Goal: Transaction & Acquisition: Purchase product/service

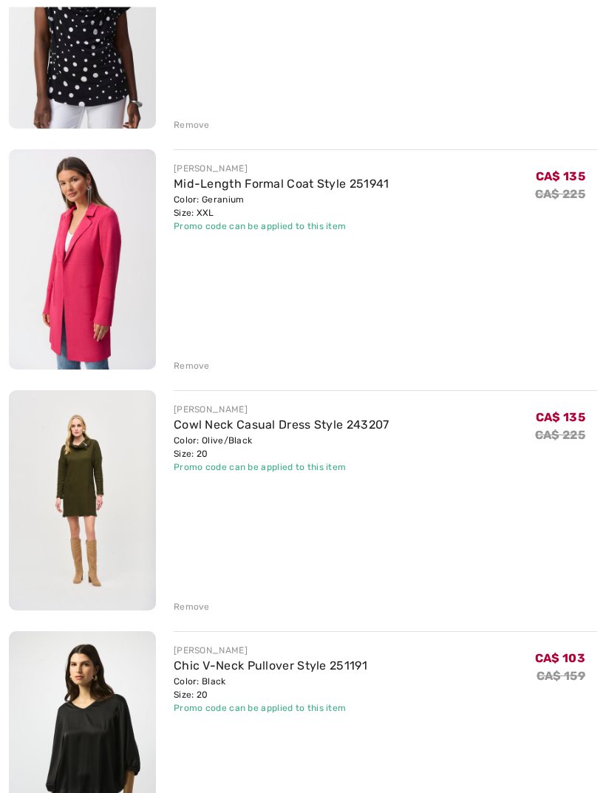
scroll to position [552, 0]
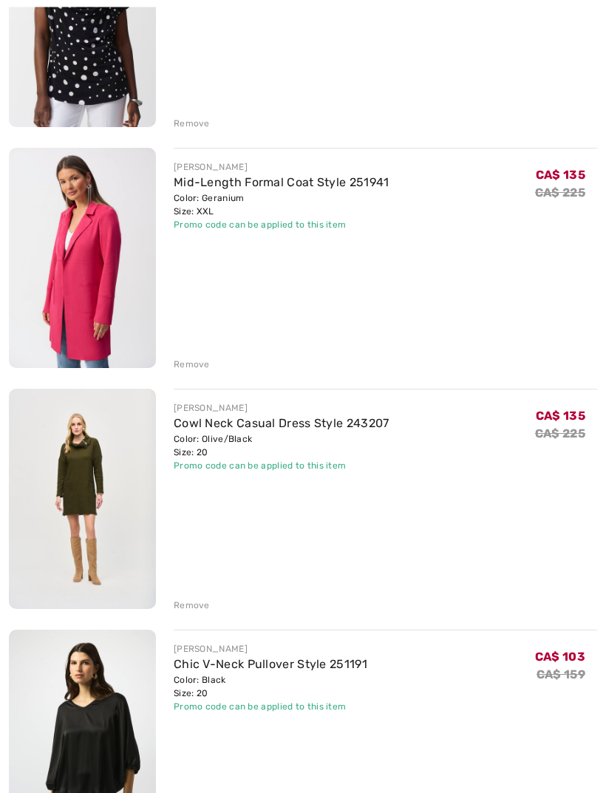
click at [191, 606] on div "Remove" at bounding box center [192, 606] width 36 height 13
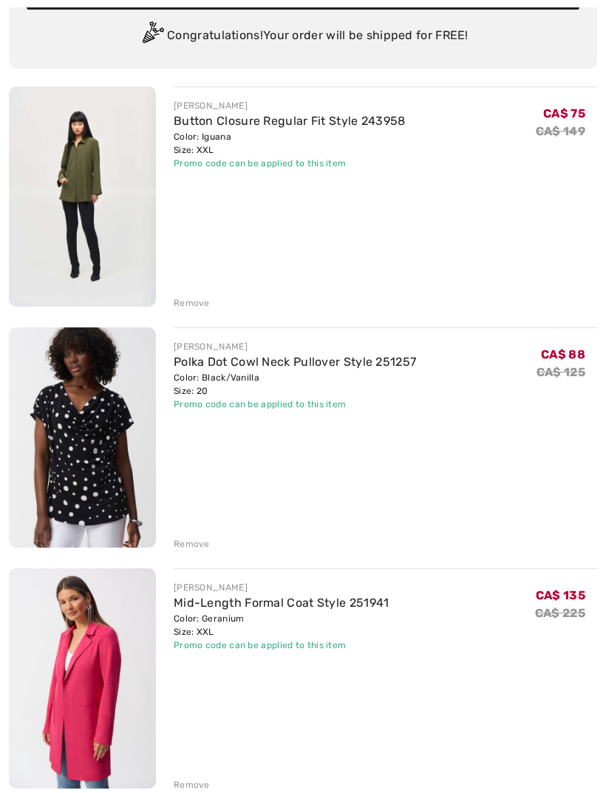
scroll to position [132, 0]
click at [194, 546] on div "Remove" at bounding box center [192, 543] width 36 height 13
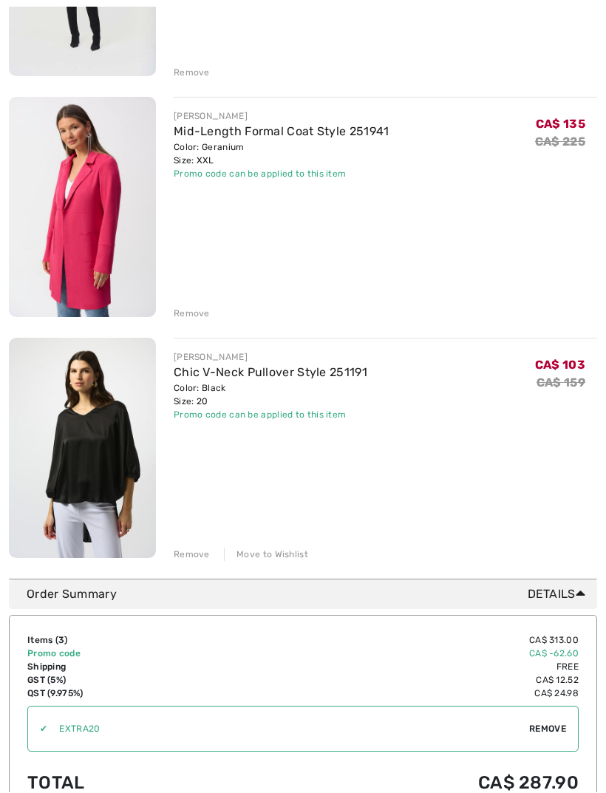
scroll to position [363, 0]
click at [302, 137] on link "Mid-Length Formal Coat Style 251941" at bounding box center [282, 131] width 216 height 14
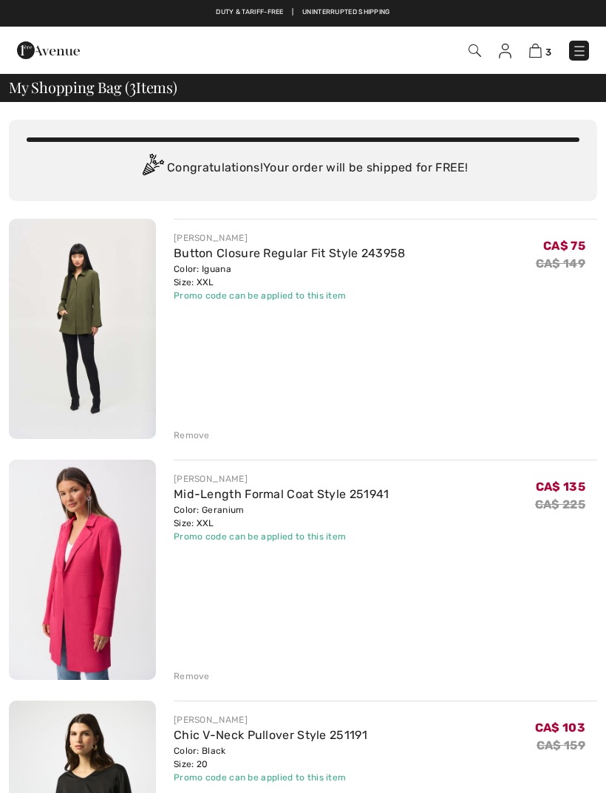
checkbox input "true"
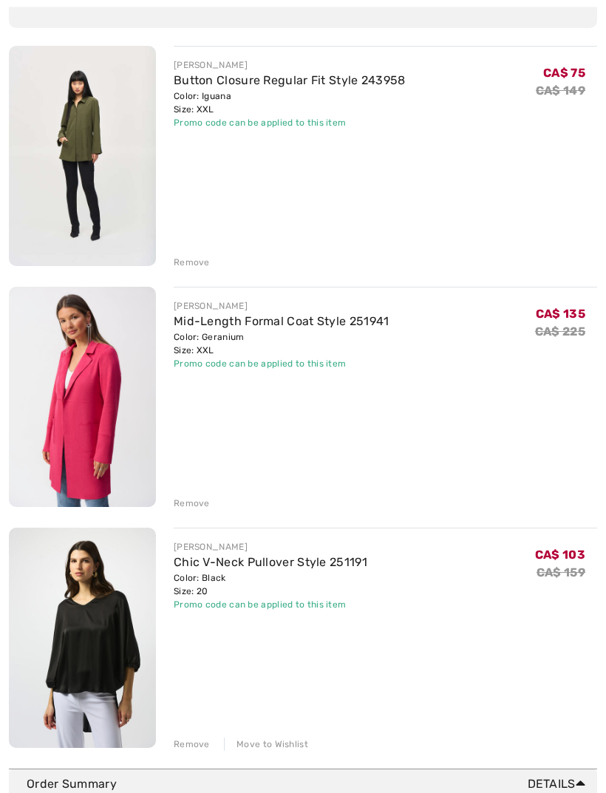
scroll to position [178, 0]
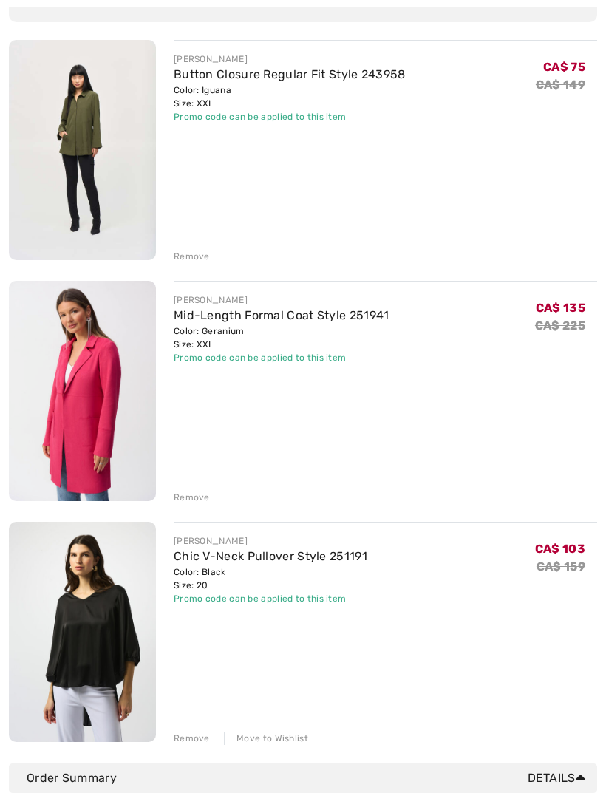
click at [271, 733] on div "Move to Wishlist" at bounding box center [266, 739] width 84 height 13
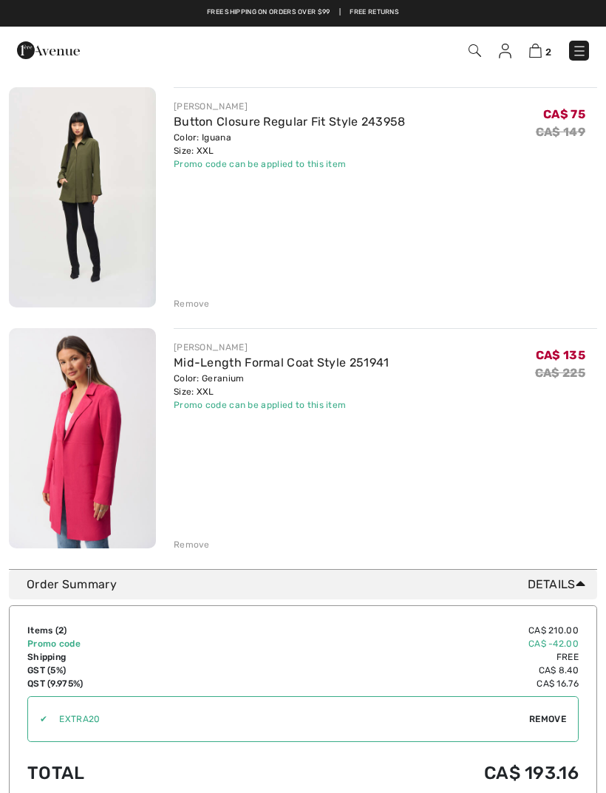
scroll to position [0, 0]
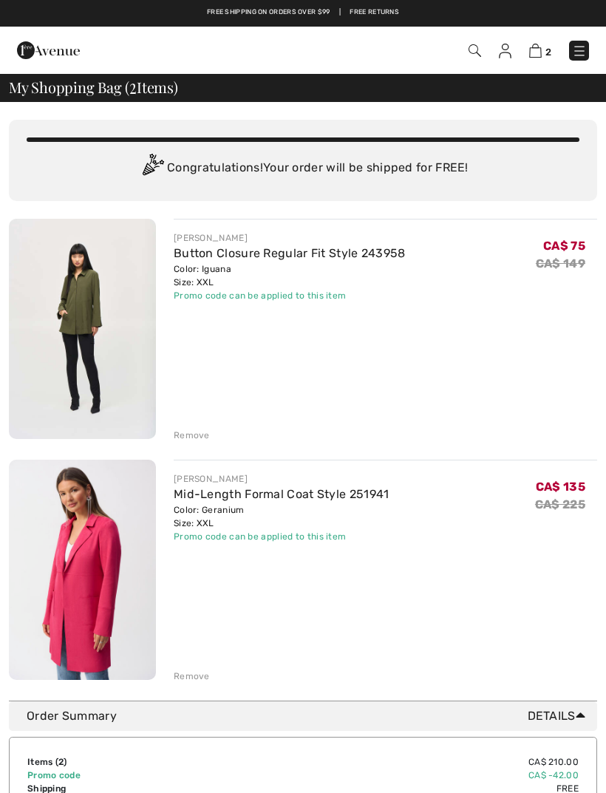
click at [509, 44] on img at bounding box center [505, 51] width 13 height 15
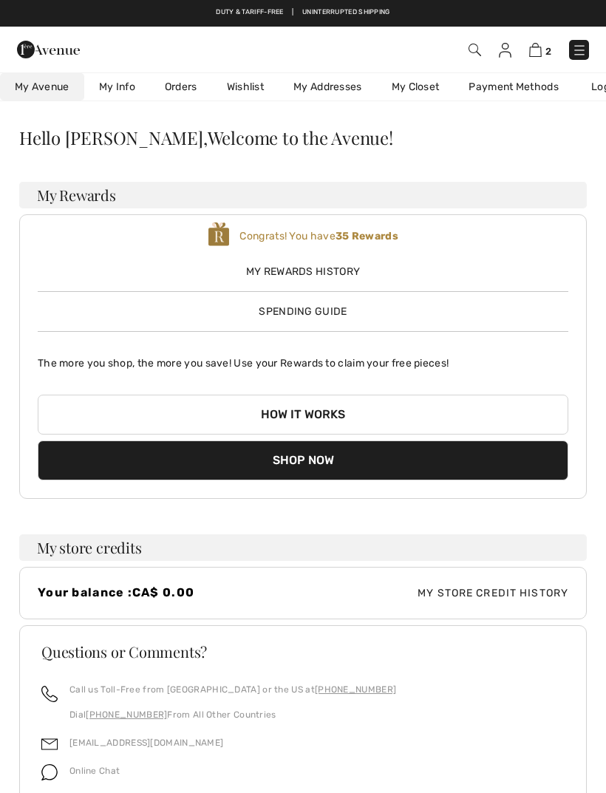
click at [245, 83] on link "Wishlist" at bounding box center [245, 86] width 67 height 27
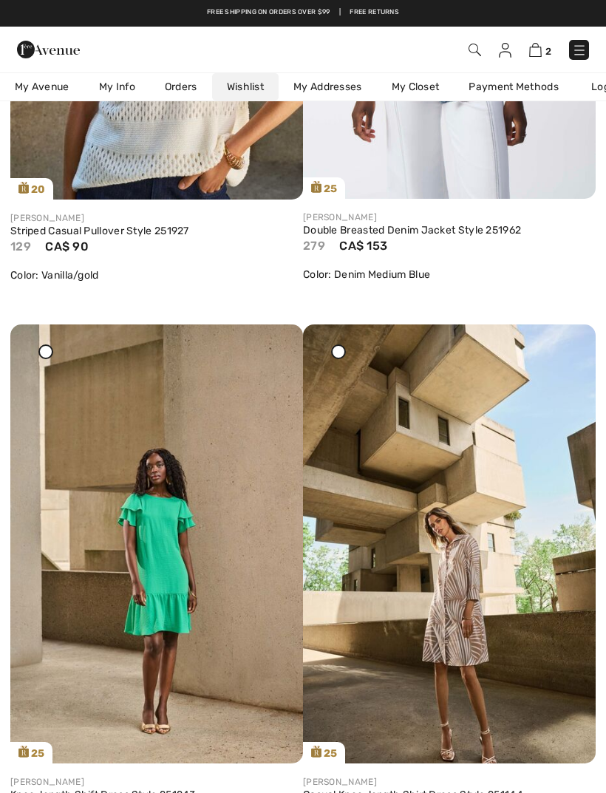
scroll to position [4440, 0]
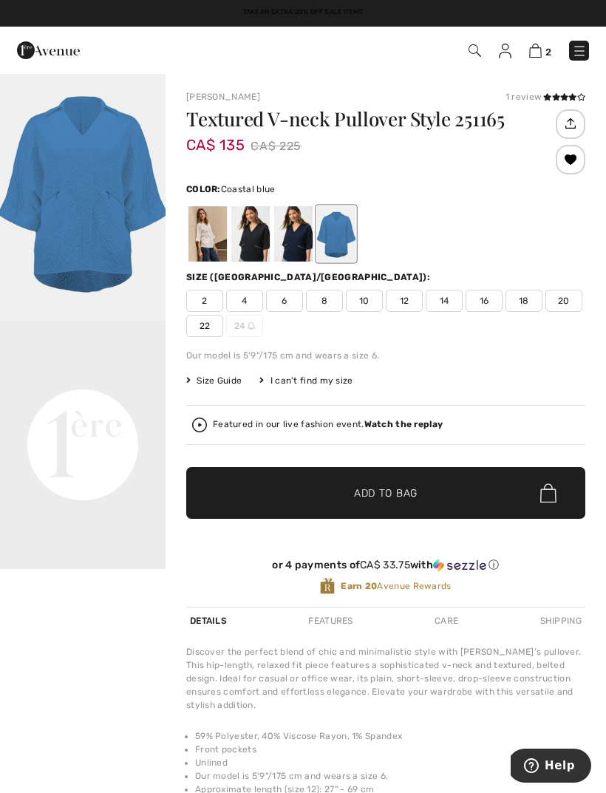
click at [120, 225] on img "1 / 1" at bounding box center [83, 196] width 166 height 248
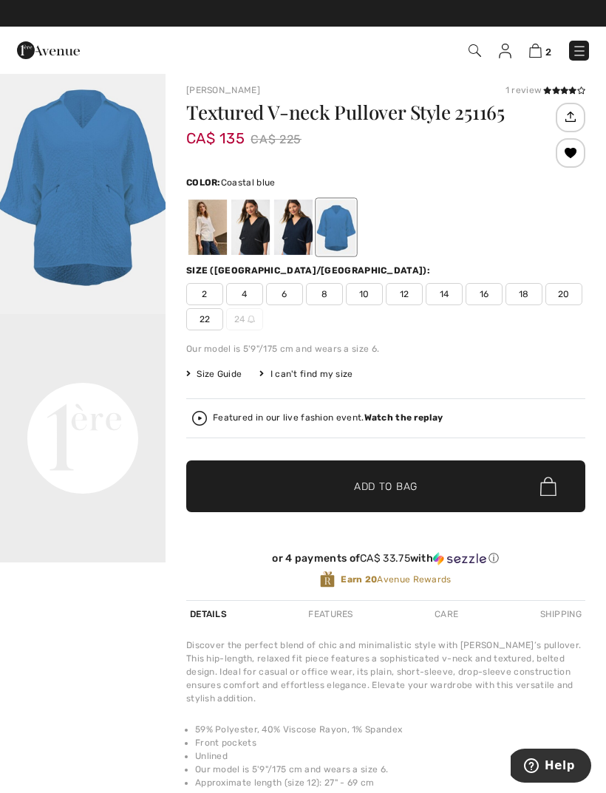
scroll to position [7, 0]
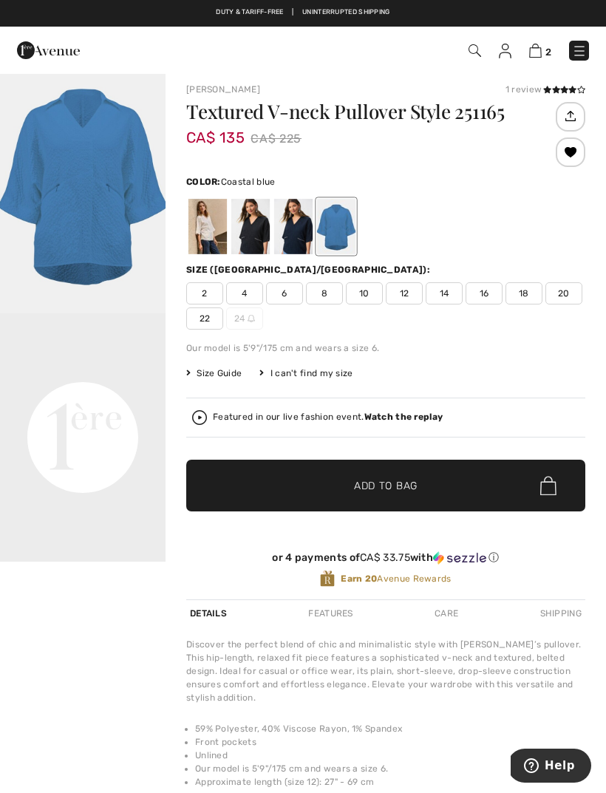
click at [256, 236] on div at bounding box center [250, 226] width 38 height 55
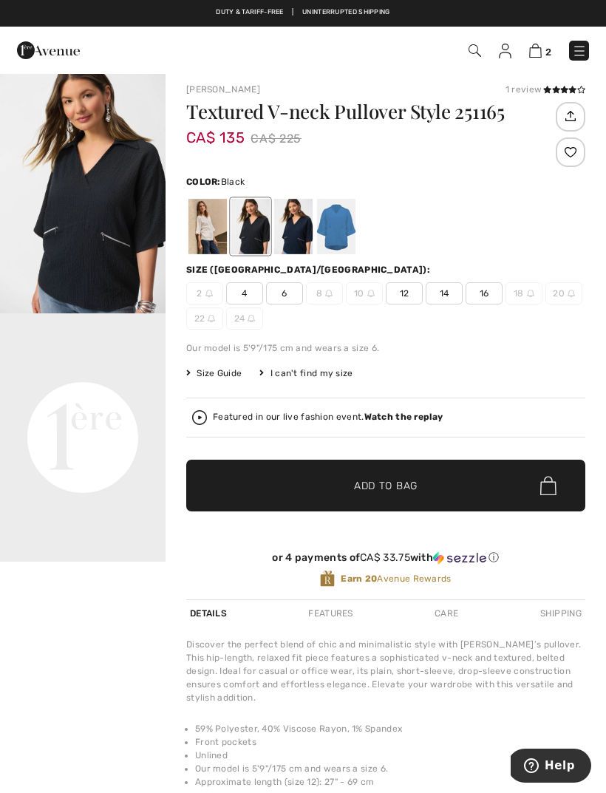
click at [214, 238] on div at bounding box center [208, 226] width 38 height 55
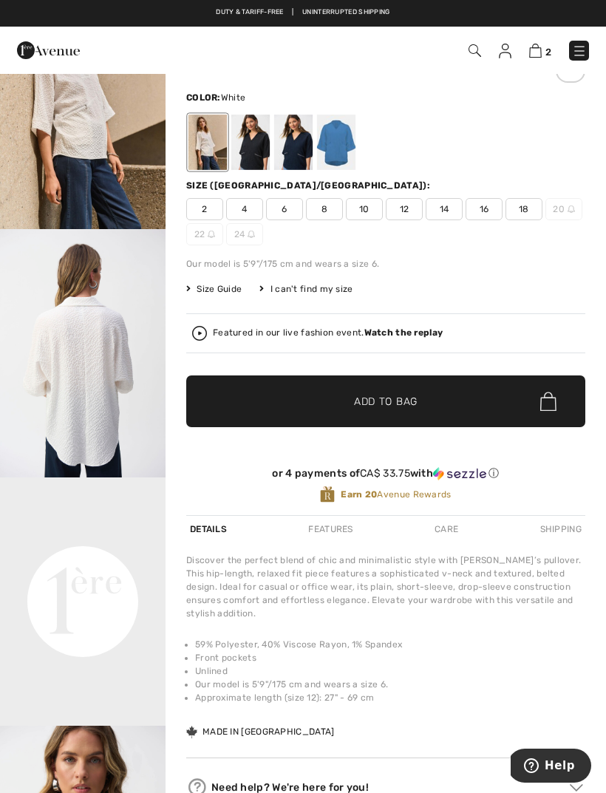
scroll to position [0, 0]
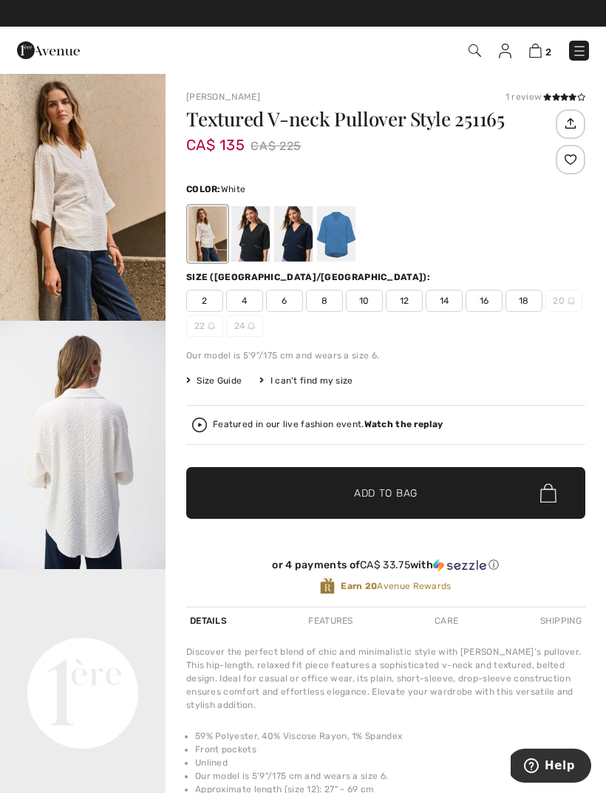
click at [542, 55] on img at bounding box center [535, 51] width 13 height 14
click at [506, 55] on img at bounding box center [505, 51] width 13 height 15
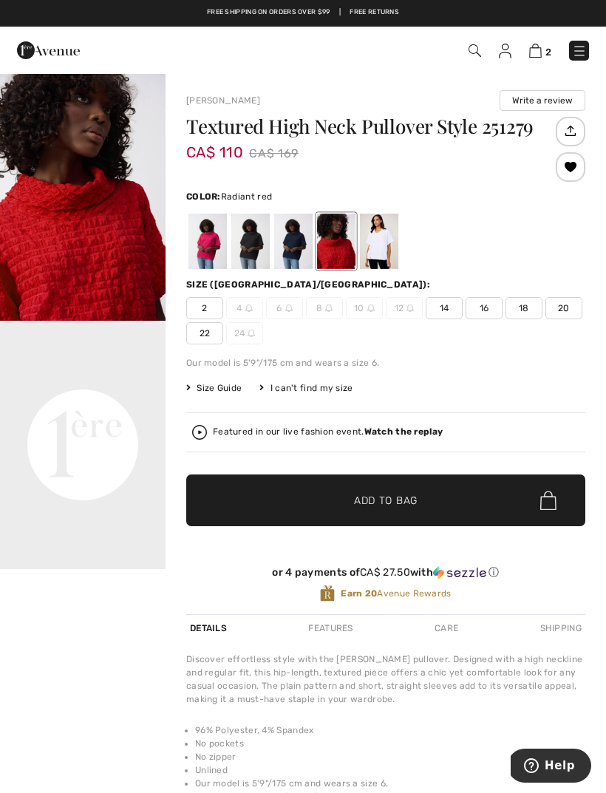
click at [527, 110] on button "Write a review" at bounding box center [543, 100] width 86 height 21
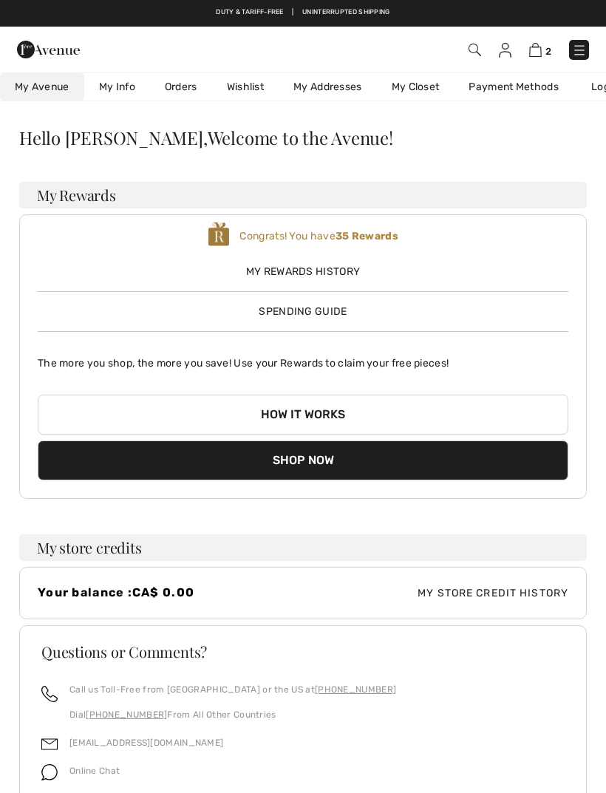
click at [536, 57] on img at bounding box center [535, 50] width 13 height 14
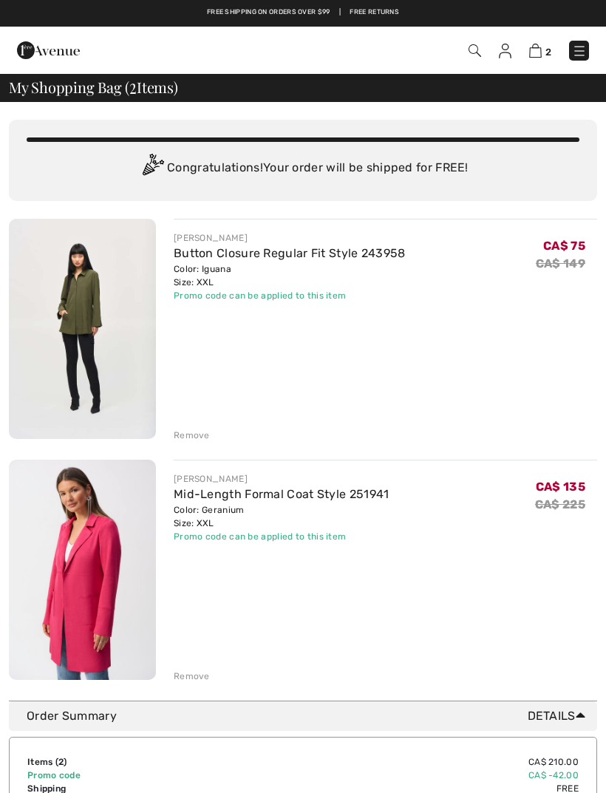
click at [570, 0] on div "Duty & tariff-free | Uninterrupted shipping Free shipping on orders over $99 | …" at bounding box center [303, 13] width 606 height 27
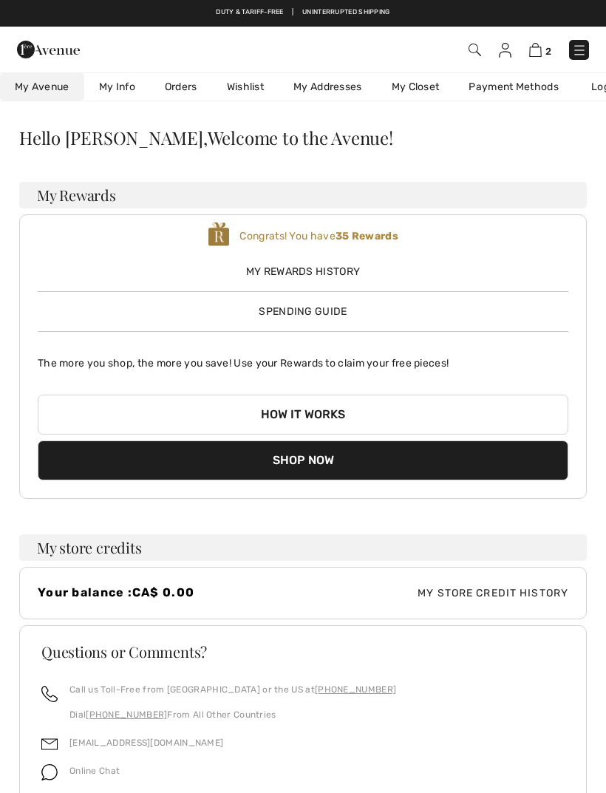
click at [248, 96] on link "Wishlist" at bounding box center [245, 86] width 67 height 27
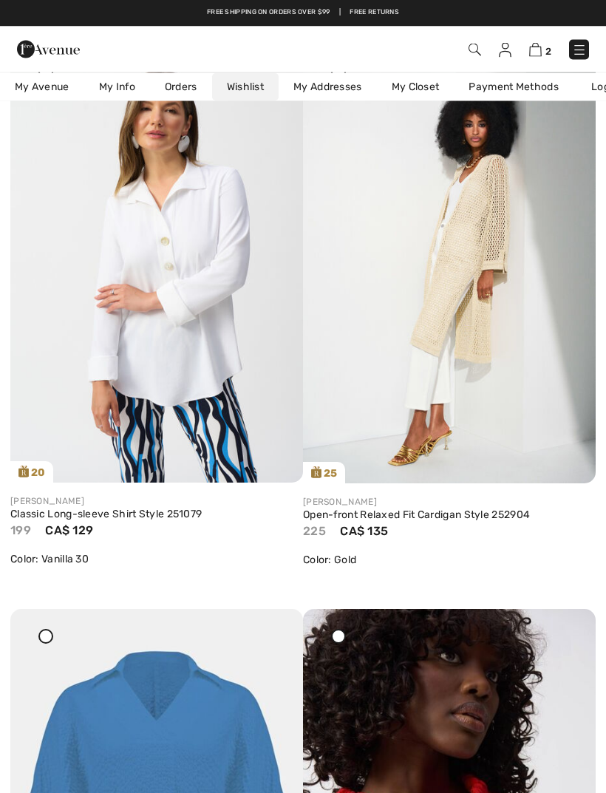
scroll to position [781, 0]
click at [191, 338] on img at bounding box center [156, 263] width 293 height 438
click at [202, 322] on img at bounding box center [156, 263] width 293 height 438
click at [187, 387] on img at bounding box center [156, 263] width 293 height 438
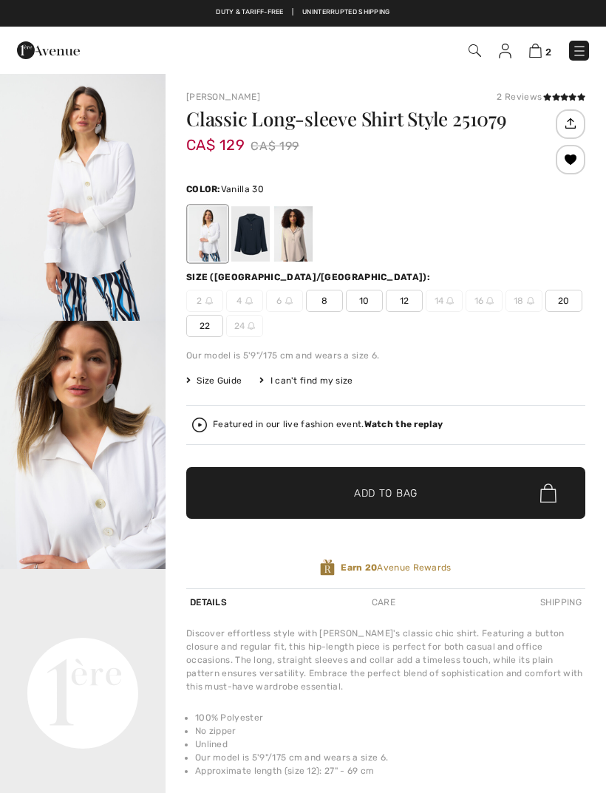
checkbox input "true"
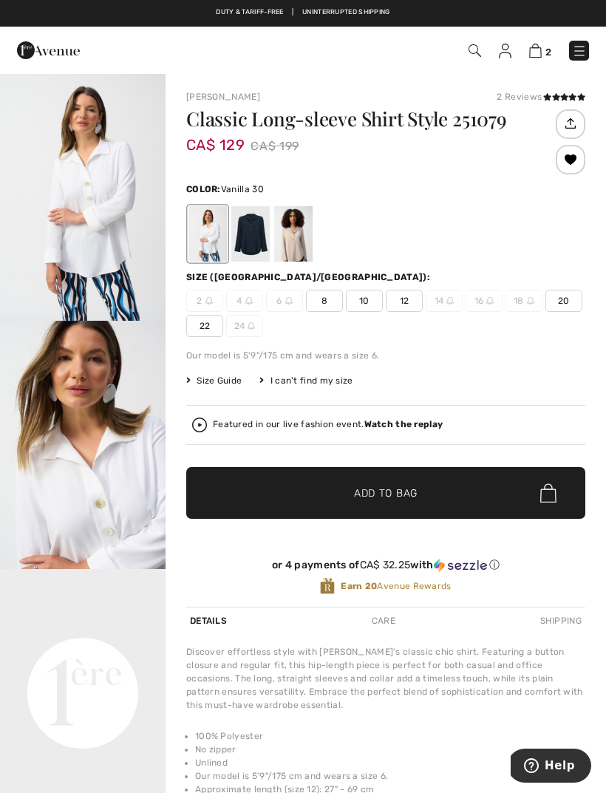
click at [568, 300] on span "20" at bounding box center [564, 301] width 37 height 22
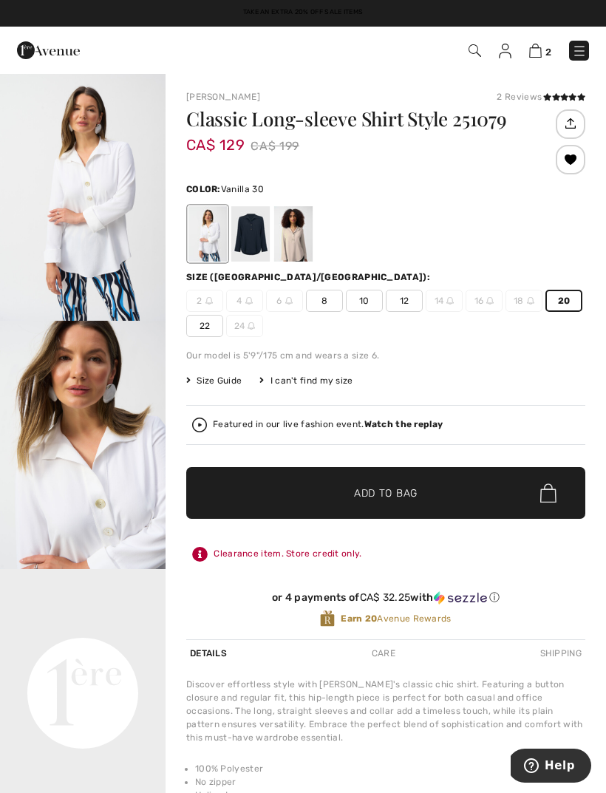
click at [213, 327] on span "22" at bounding box center [204, 326] width 37 height 22
click at [305, 249] on div at bounding box center [293, 233] width 38 height 55
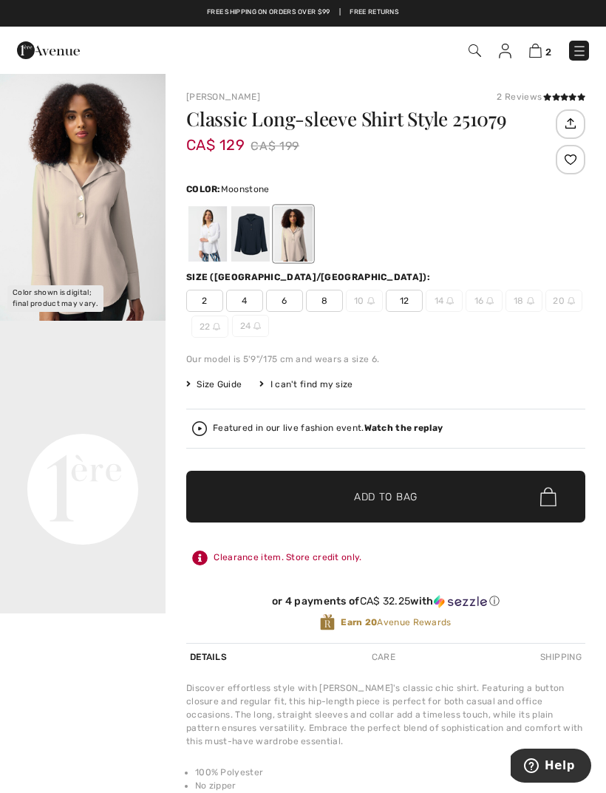
click at [259, 239] on div at bounding box center [250, 233] width 38 height 55
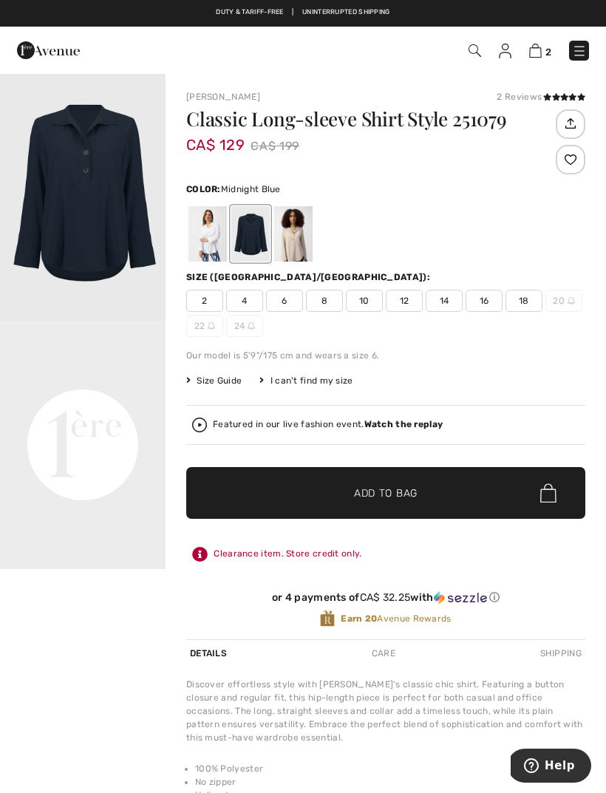
click at [311, 245] on div at bounding box center [293, 233] width 38 height 55
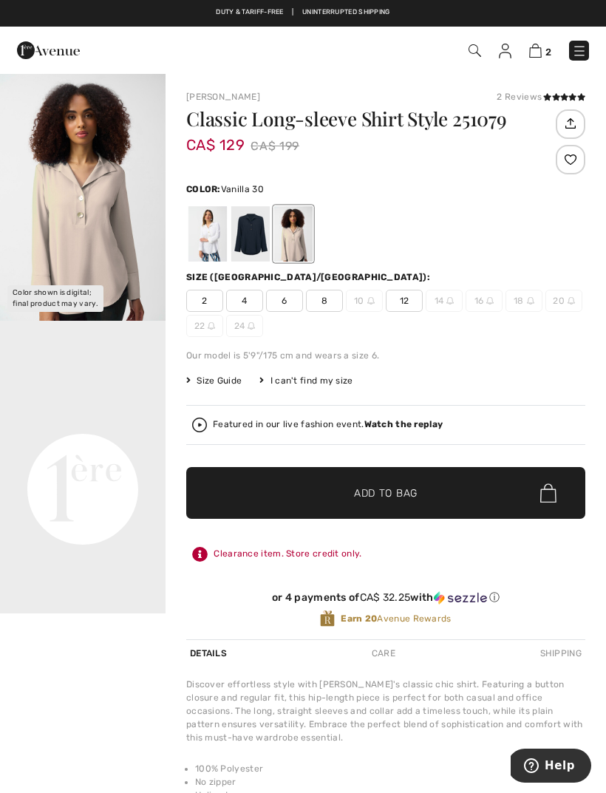
click at [211, 246] on div at bounding box center [208, 233] width 38 height 55
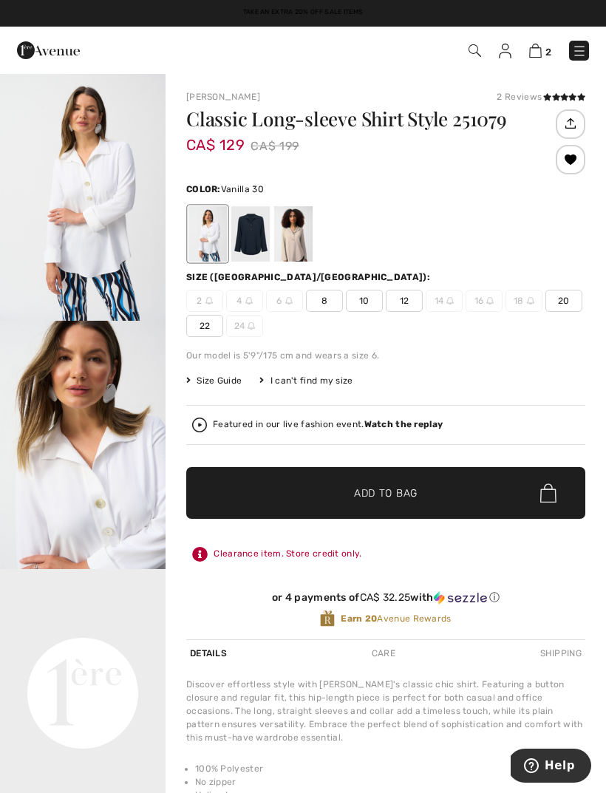
click at [540, 57] on img at bounding box center [535, 51] width 13 height 14
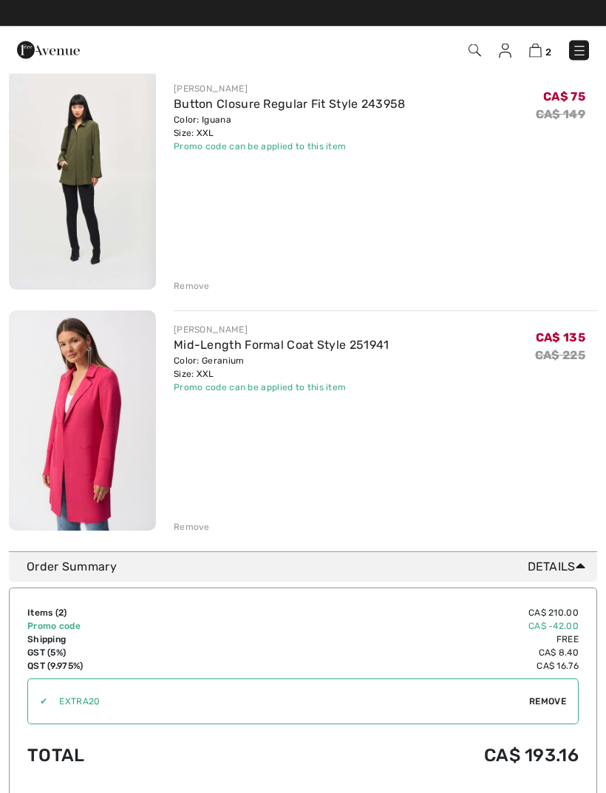
scroll to position [149, 0]
click at [192, 519] on div "Remove" at bounding box center [386, 526] width 424 height 16
click at [191, 523] on div "Remove" at bounding box center [192, 526] width 36 height 13
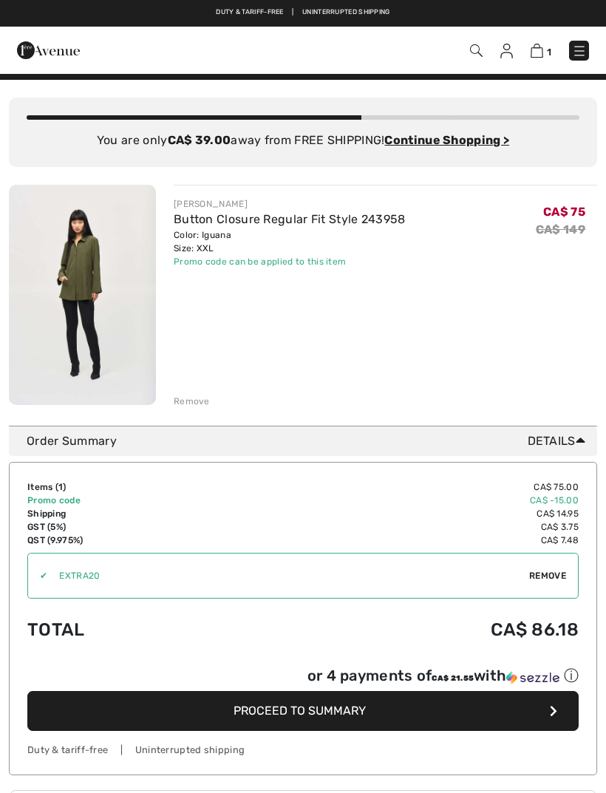
scroll to position [0, 0]
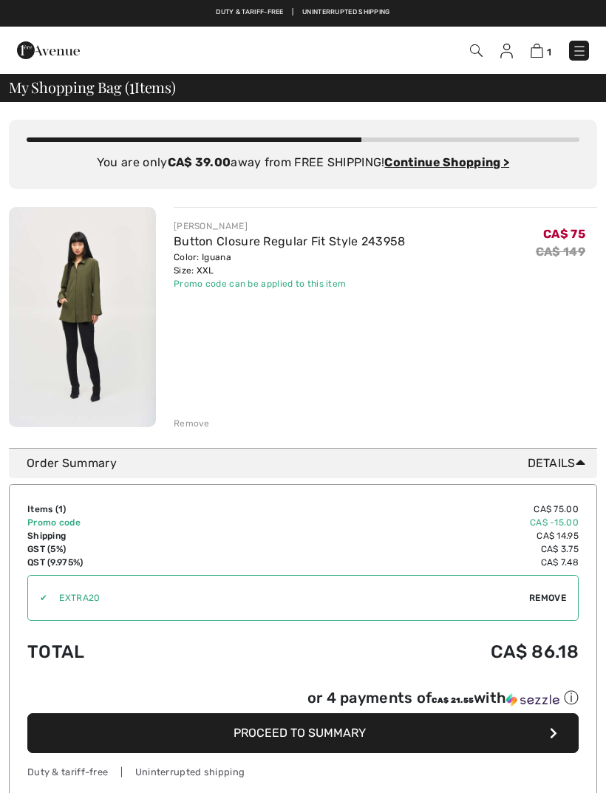
click at [48, 48] on img at bounding box center [48, 50] width 63 height 30
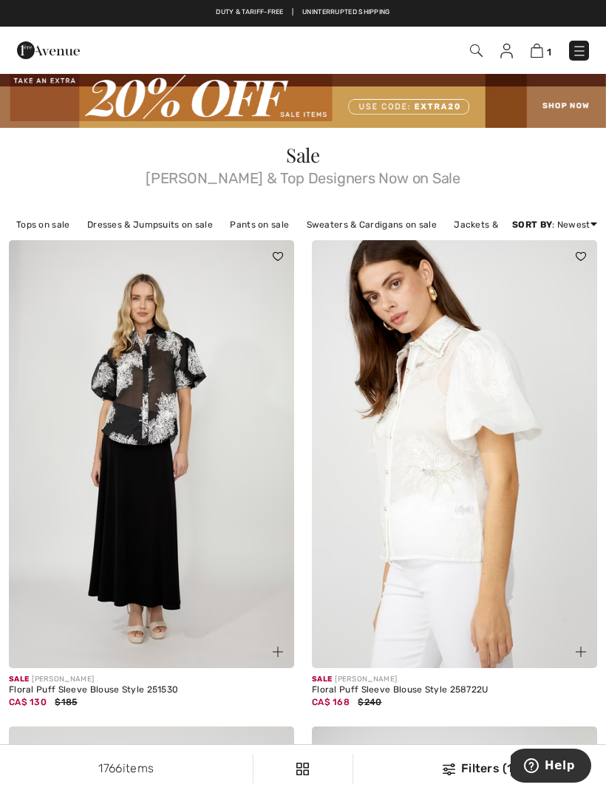
click at [538, 276] on link "Price: Low to High" at bounding box center [537, 265] width 96 height 22
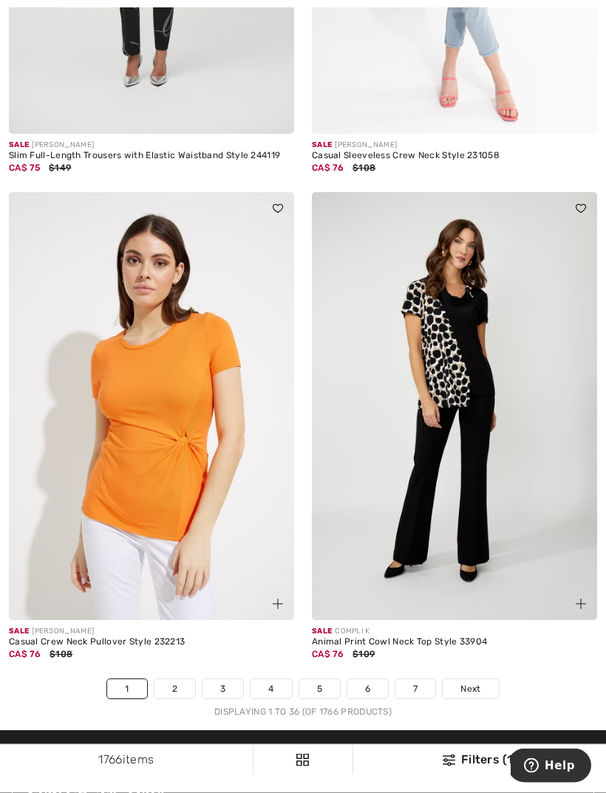
scroll to position [8760, 0]
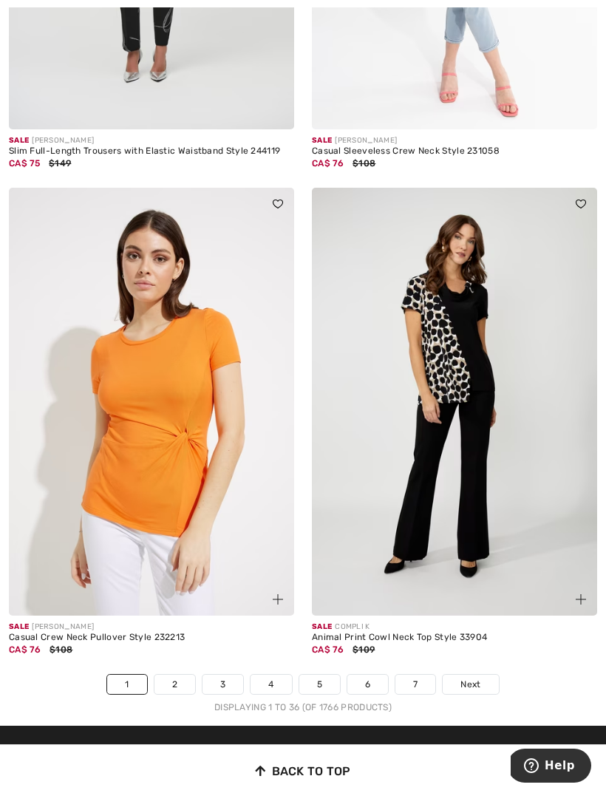
click at [469, 678] on span "Next" at bounding box center [471, 684] width 20 height 13
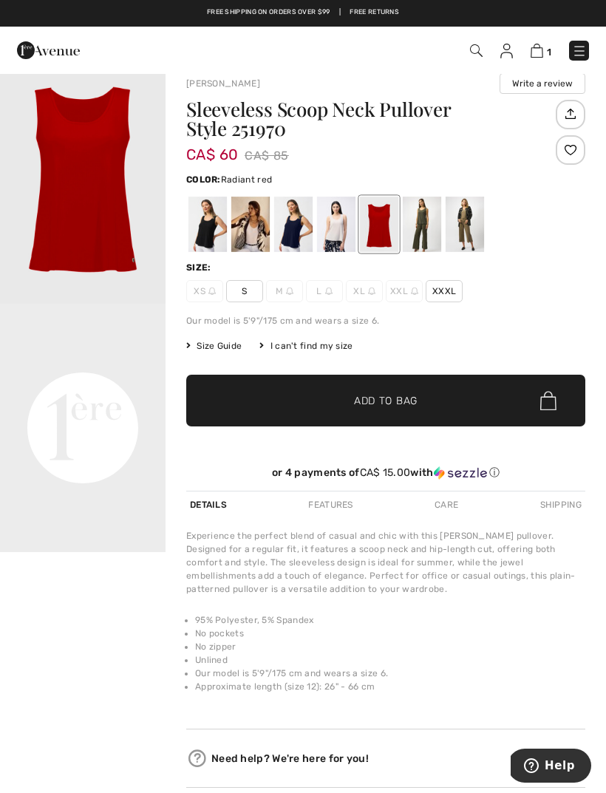
scroll to position [20, 0]
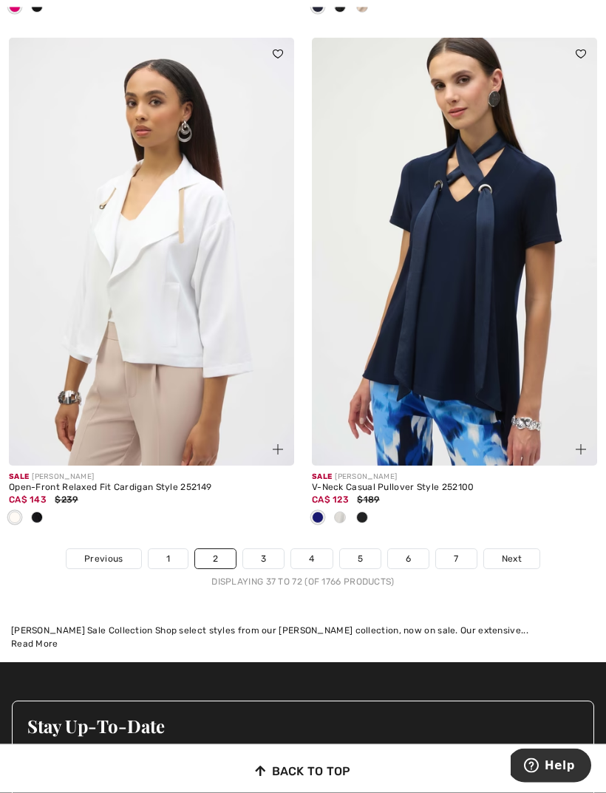
scroll to position [9084, 0]
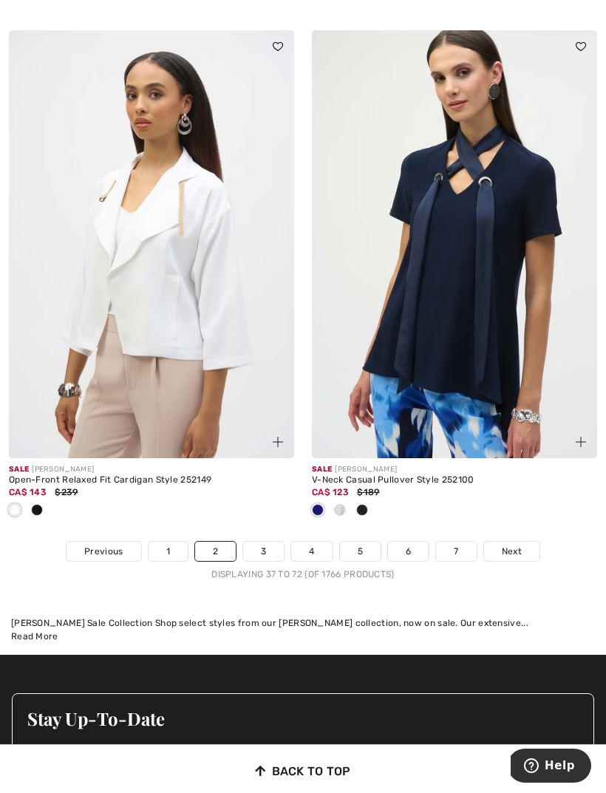
click at [520, 545] on span "Next" at bounding box center [512, 551] width 20 height 13
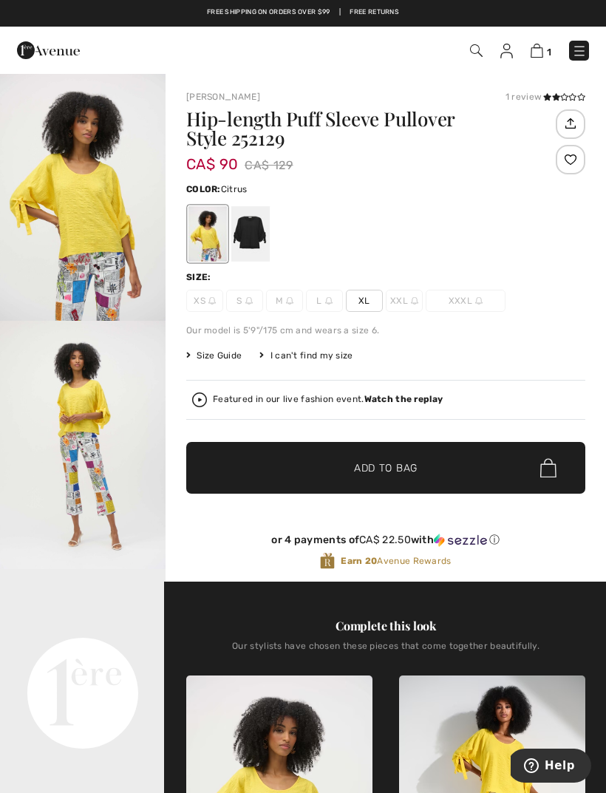
click at [254, 245] on div at bounding box center [250, 233] width 38 height 55
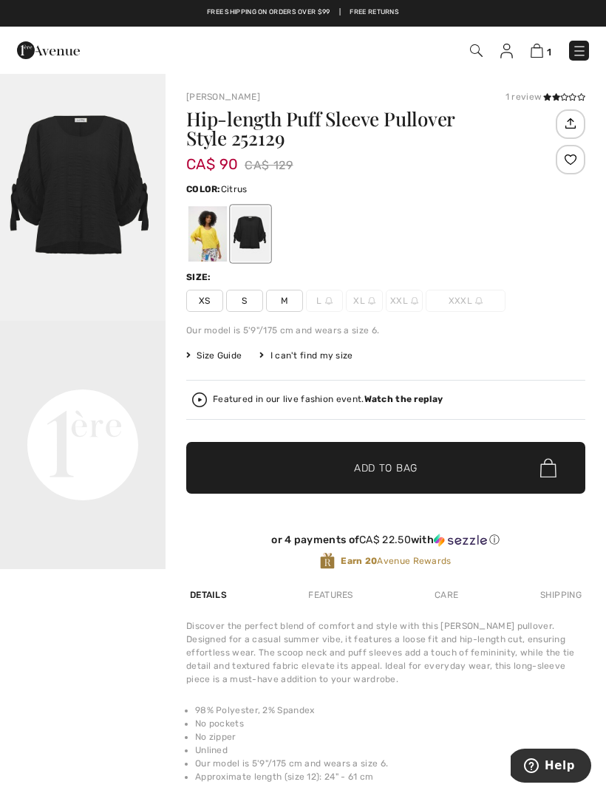
click at [207, 239] on div at bounding box center [208, 233] width 38 height 55
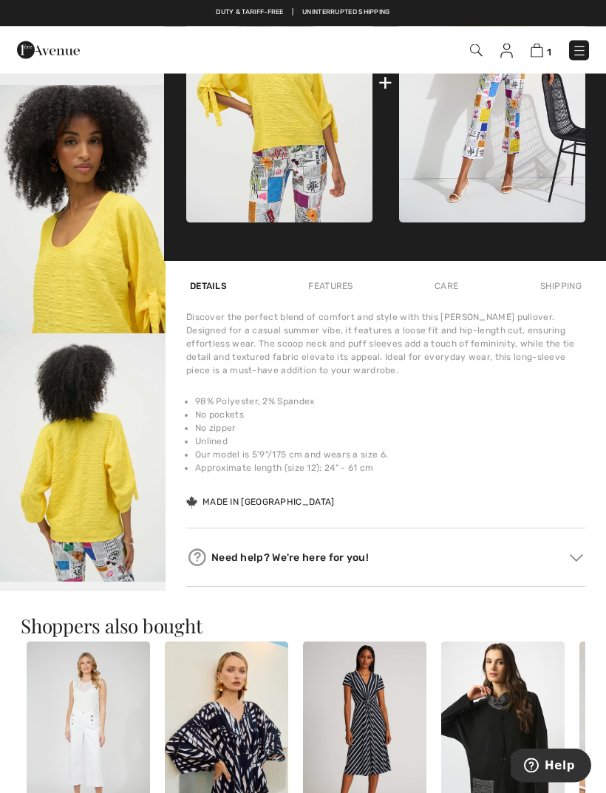
scroll to position [735, 0]
